Goal: Information Seeking & Learning: Learn about a topic

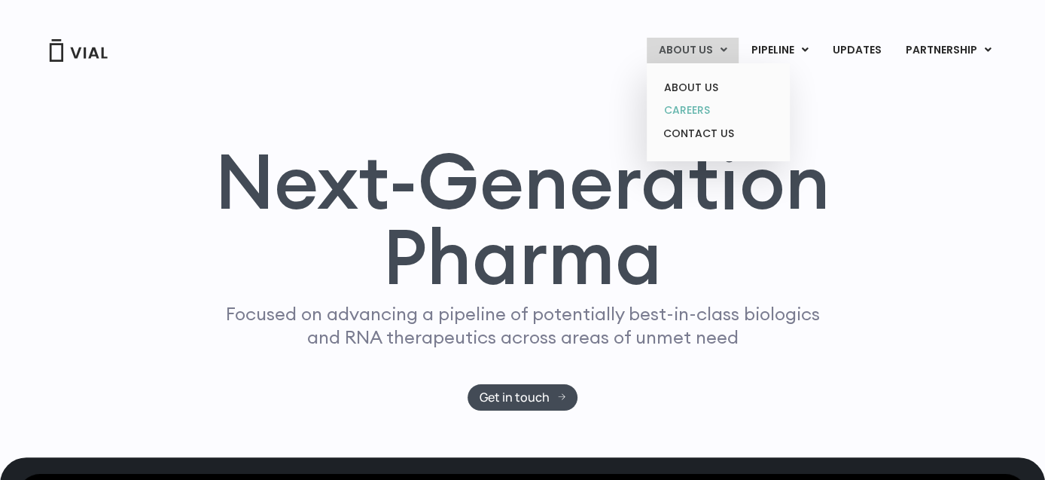
click at [700, 110] on link "CAREERS" at bounding box center [718, 110] width 132 height 23
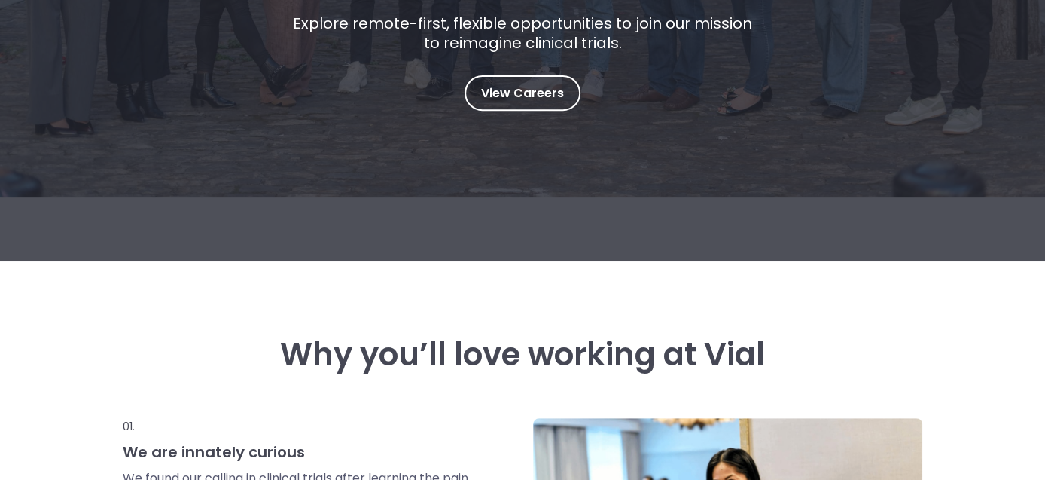
scroll to position [386, 0]
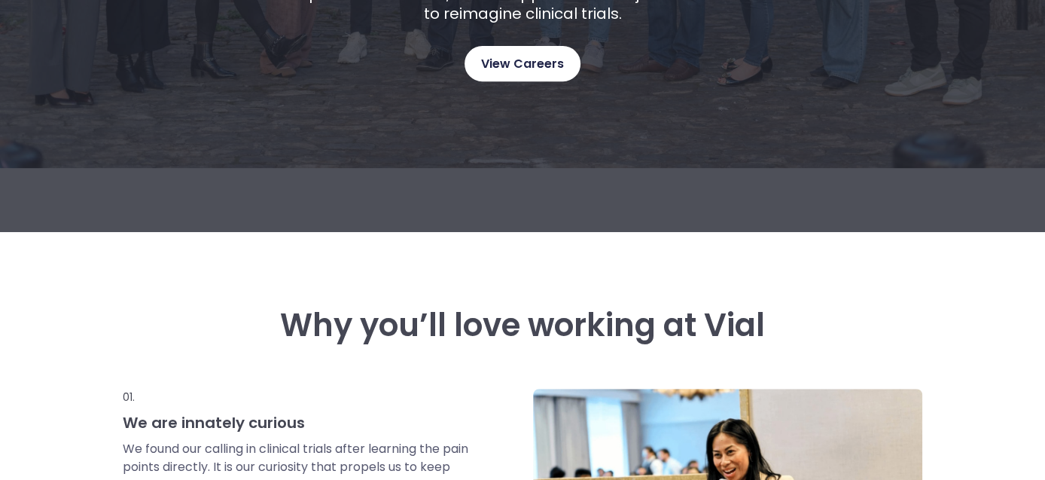
click at [565, 50] on link "View Careers" at bounding box center [523, 63] width 116 height 35
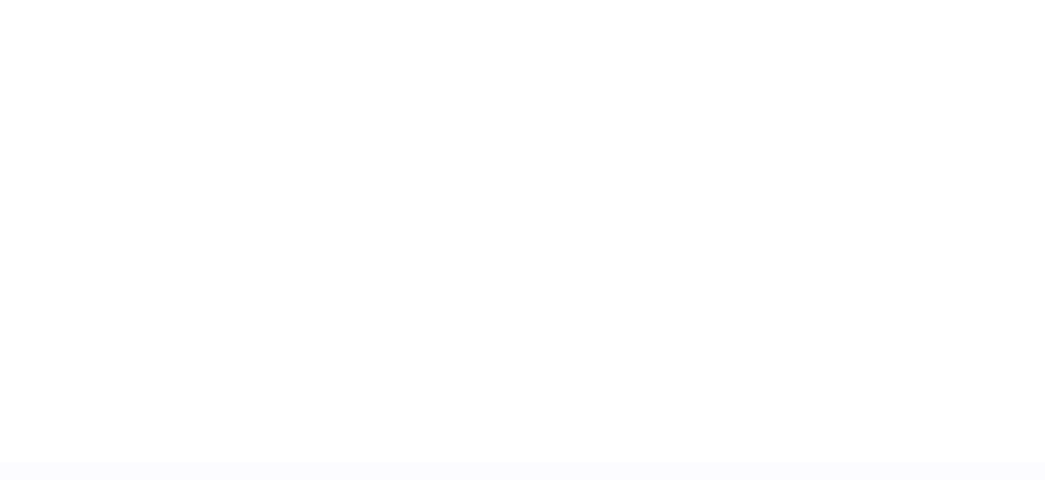
scroll to position [2350, 0]
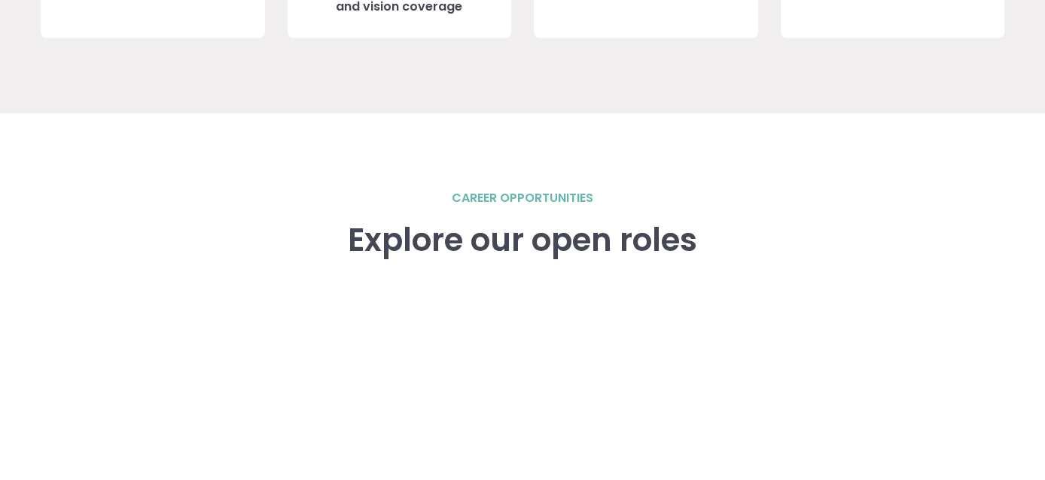
scroll to position [2057, 0]
